Goal: Transaction & Acquisition: Register for event/course

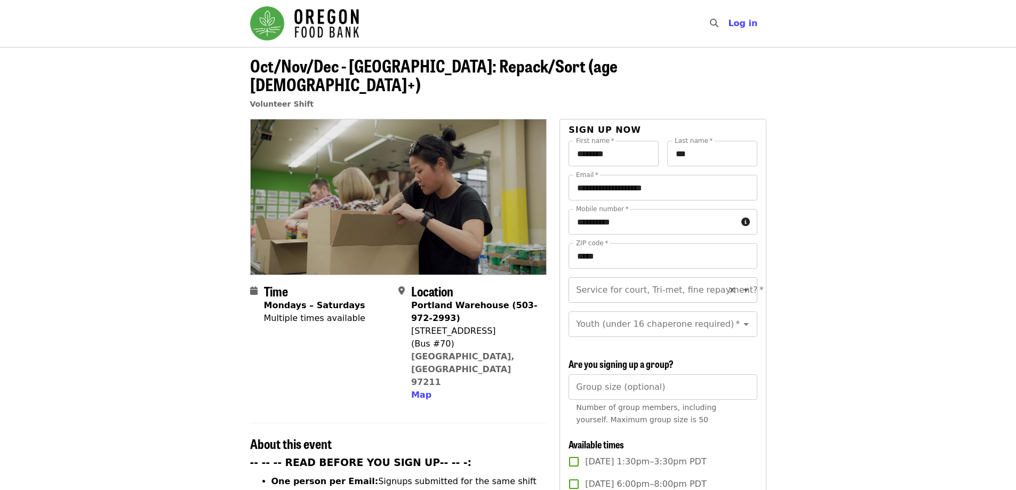
click at [616, 300] on input "Service for court, Tri-met, fine repayment?   *" at bounding box center [649, 290] width 145 height 20
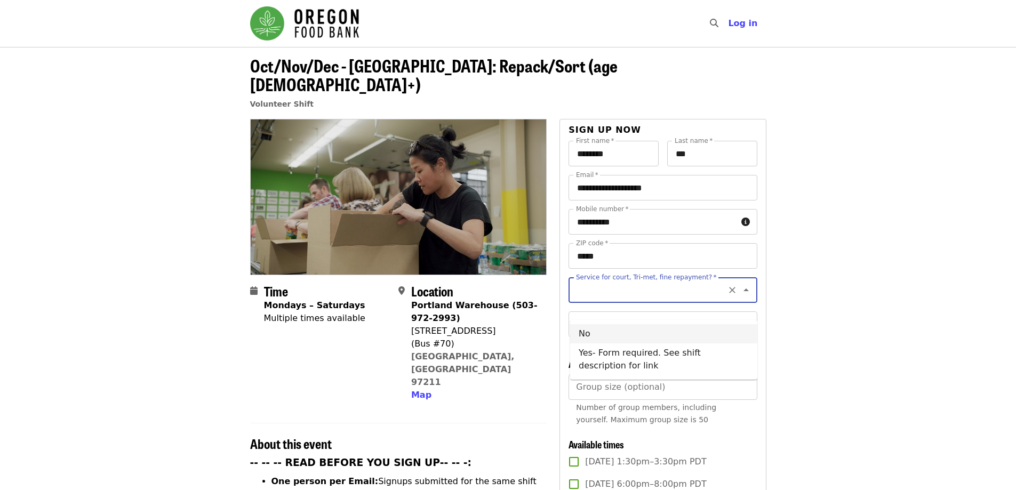
click at [605, 326] on li "No" at bounding box center [663, 333] width 187 height 19
type input "**"
click at [604, 337] on div "Youth (under 16 chaperone required)   * Youth (under 16 chaperone required) *" at bounding box center [663, 325] width 188 height 26
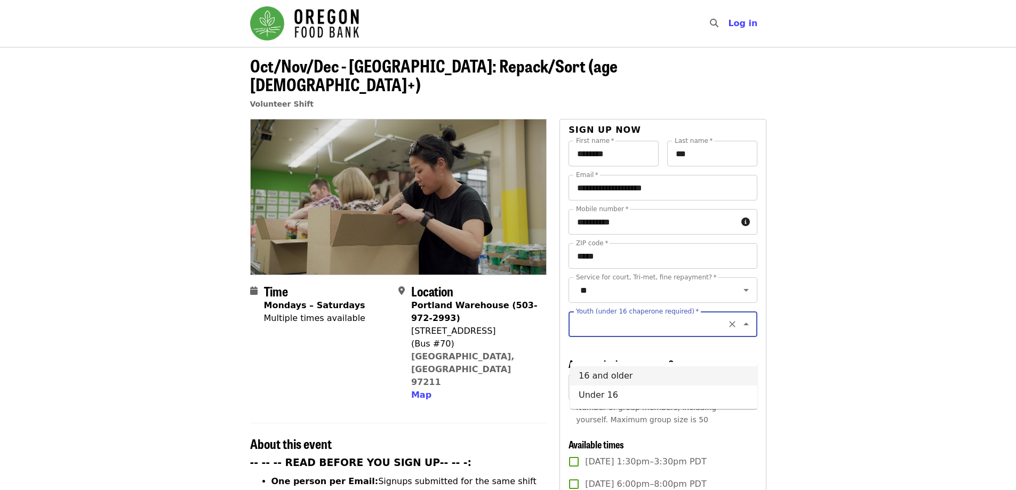
click at [617, 376] on li "16 and older" at bounding box center [663, 375] width 187 height 19
type input "**********"
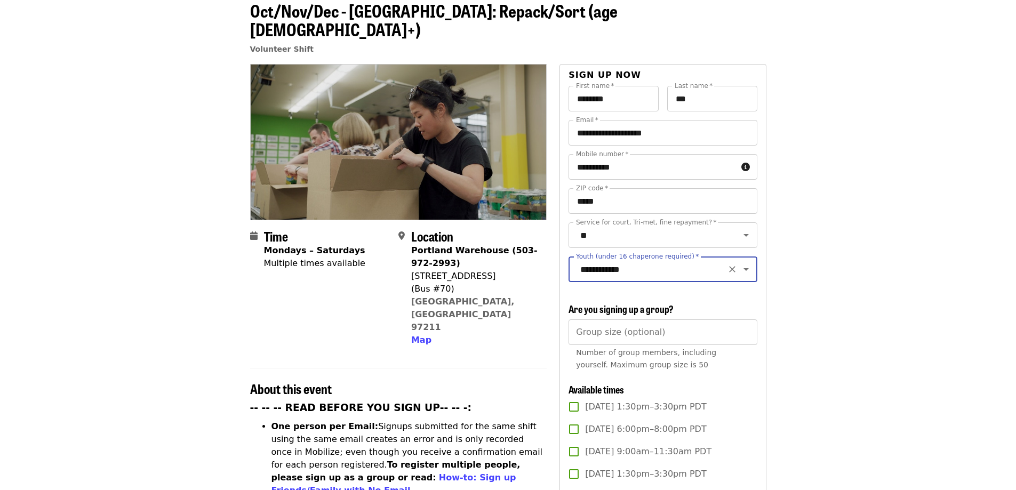
scroll to position [160, 0]
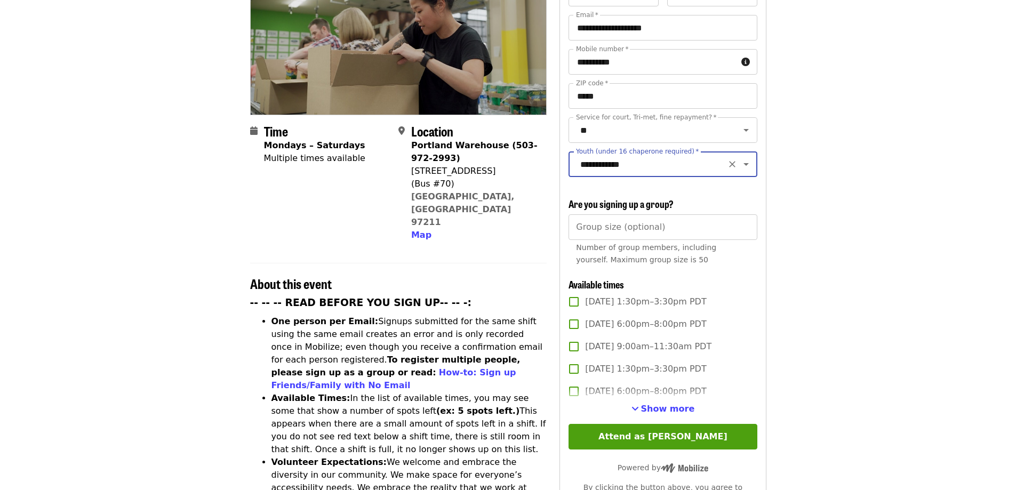
click at [624, 240] on input "Group size (optional)" at bounding box center [663, 227] width 188 height 26
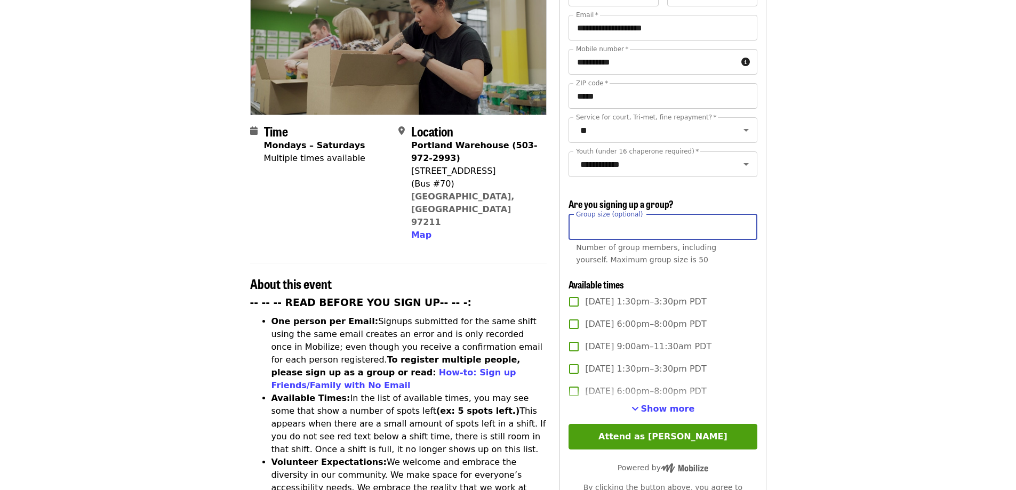
click at [753, 240] on input "*" at bounding box center [663, 227] width 188 height 26
type input "*"
click at [753, 240] on input "*" at bounding box center [663, 227] width 188 height 26
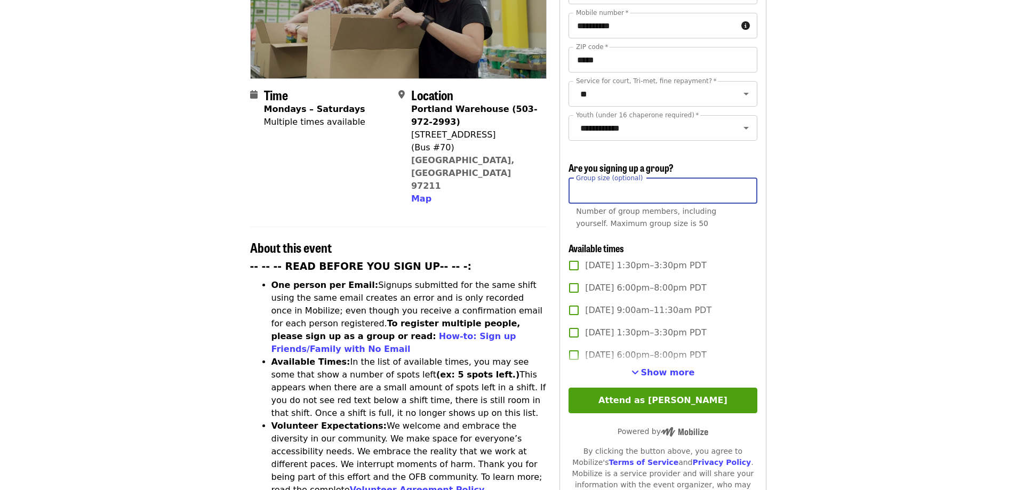
scroll to position [213, 0]
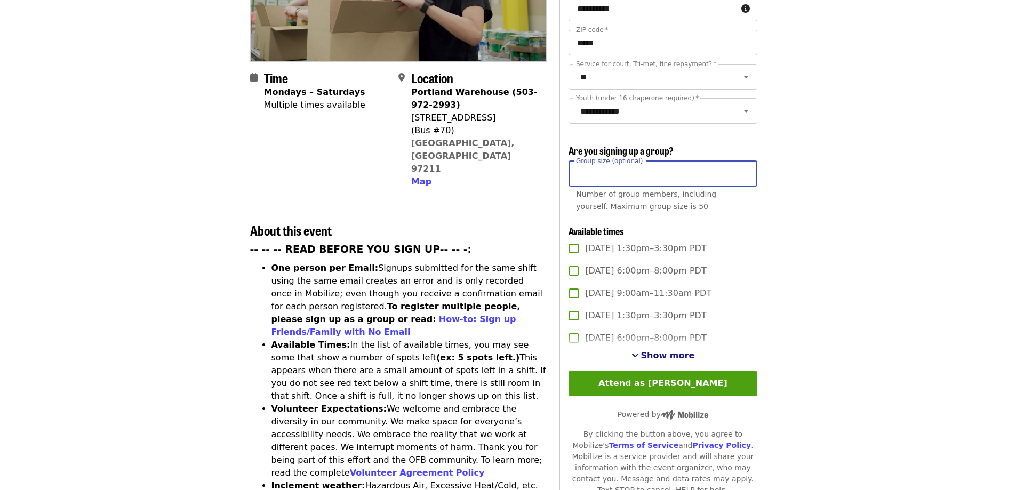
click at [678, 361] on span "Show more" at bounding box center [668, 355] width 54 height 10
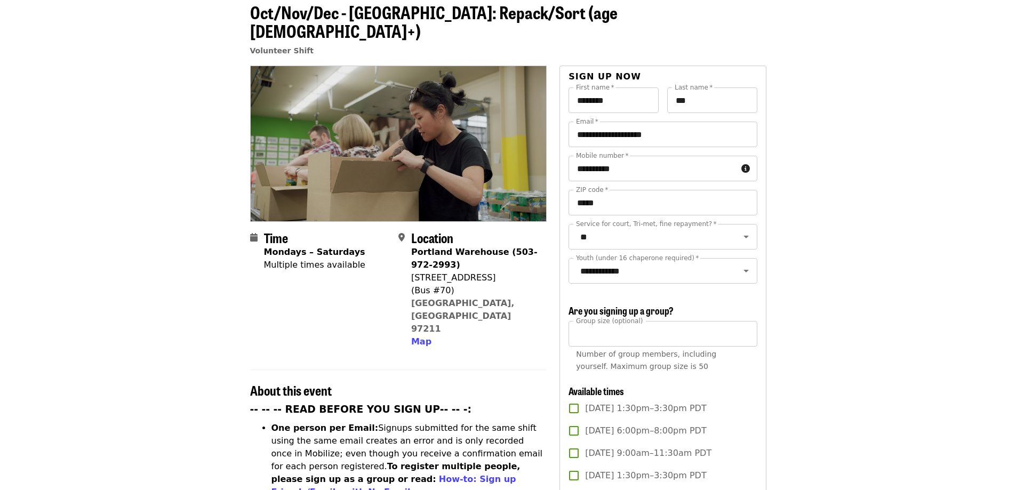
scroll to position [0, 0]
